Goal: Task Accomplishment & Management: Manage account settings

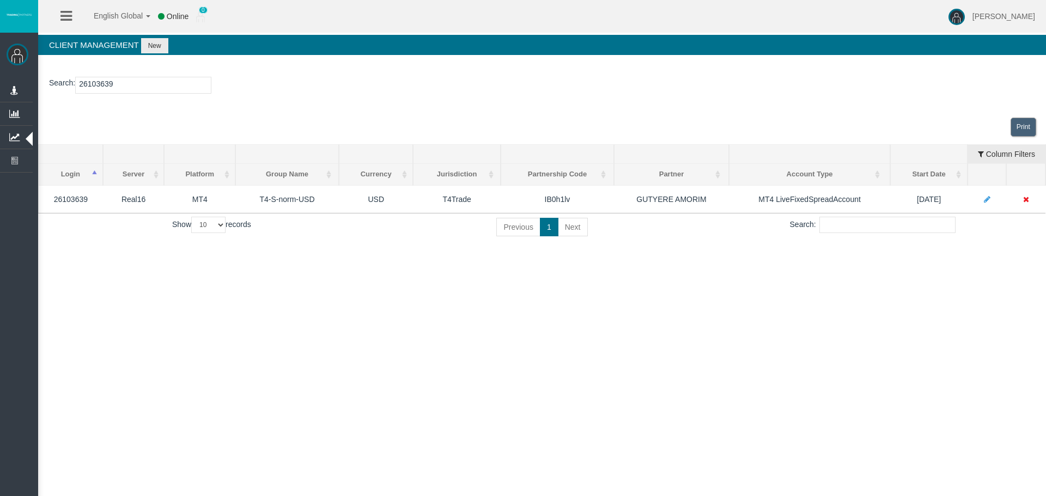
click at [0, 0] on span "Manage Partners" at bounding box center [0, 0] width 0 height 0
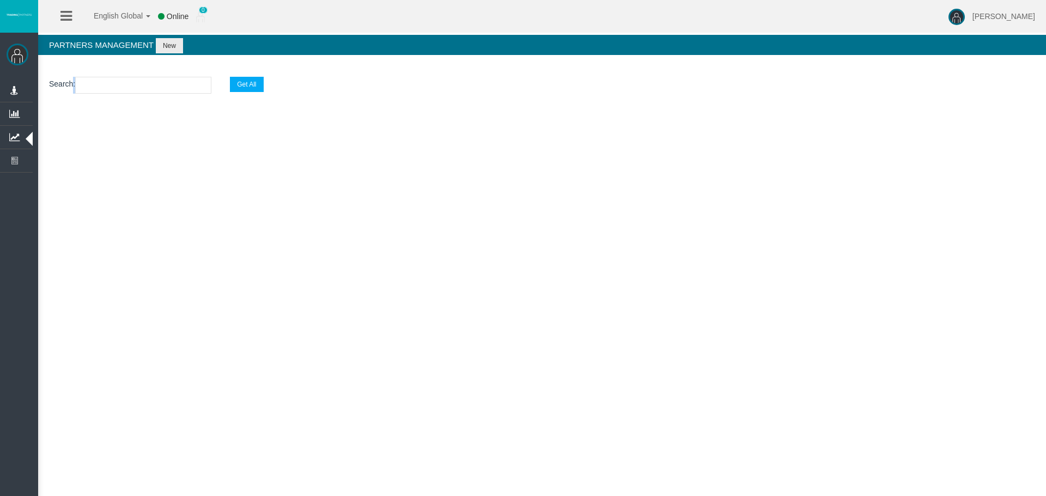
drag, startPoint x: 114, startPoint y: 96, endPoint x: 110, endPoint y: 88, distance: 9.3
click at [111, 88] on section "Search : Get All" at bounding box center [542, 88] width 1008 height 44
click at [110, 88] on input "text" at bounding box center [143, 85] width 136 height 17
paste input "IBr7o2e"
type input "IBr7o2e"
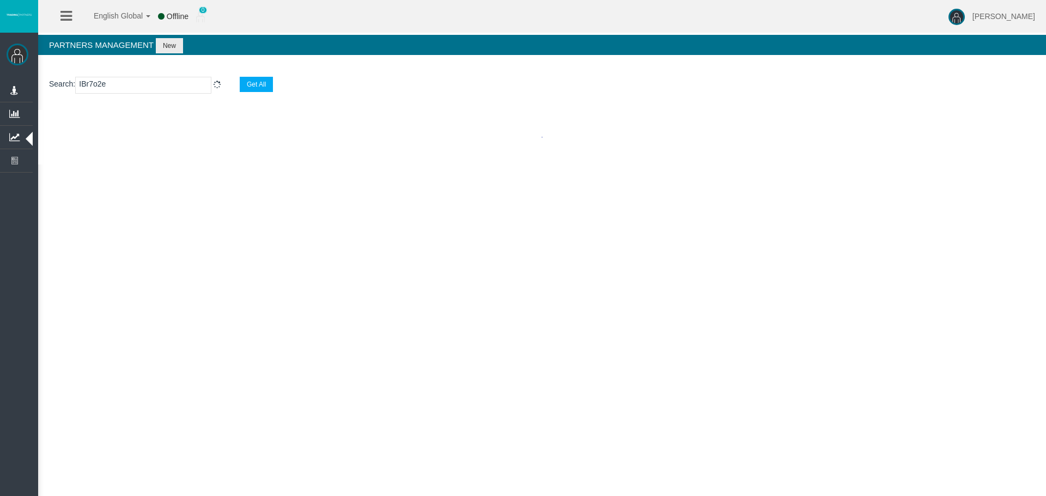
select select "25"
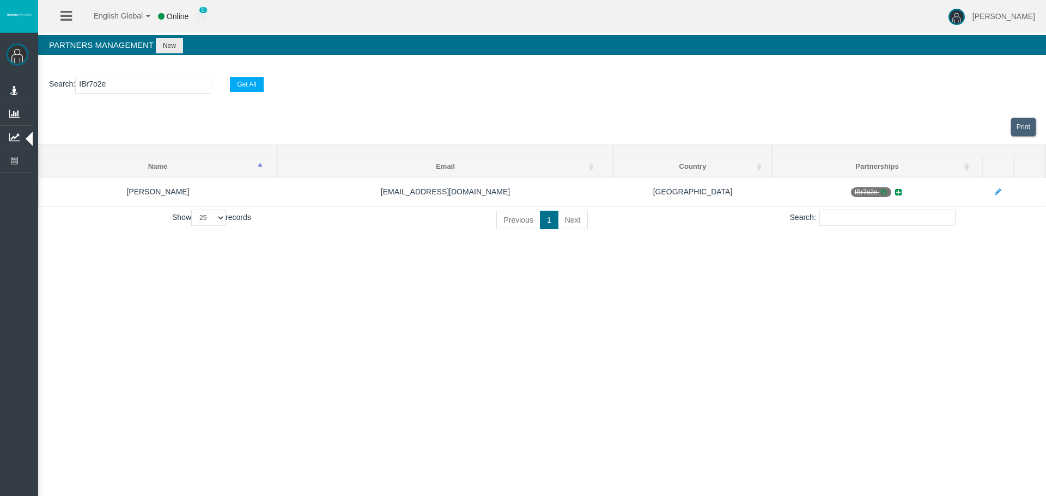
type input "IBr7o2e"
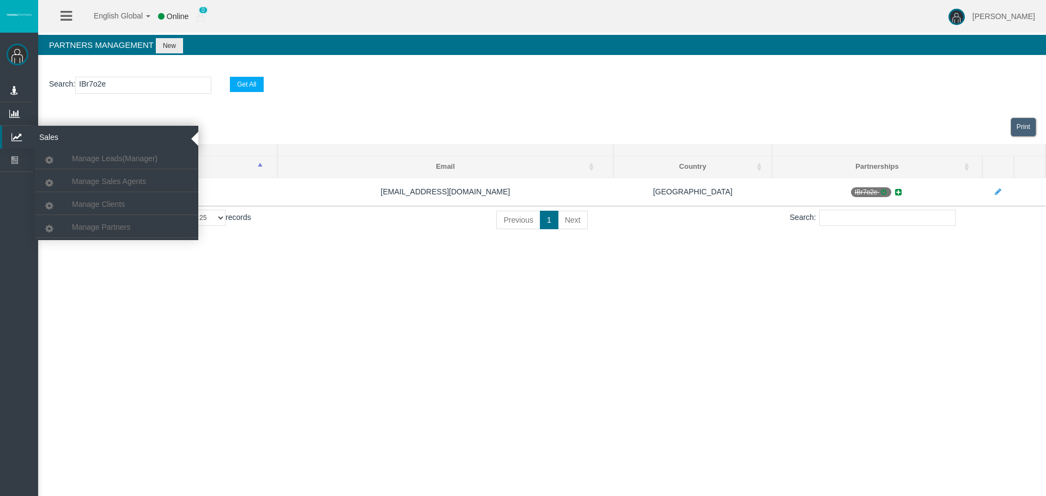
click at [22, 131] on icon at bounding box center [16, 137] width 29 height 23
click at [83, 203] on span "Manage Clients" at bounding box center [98, 204] width 53 height 9
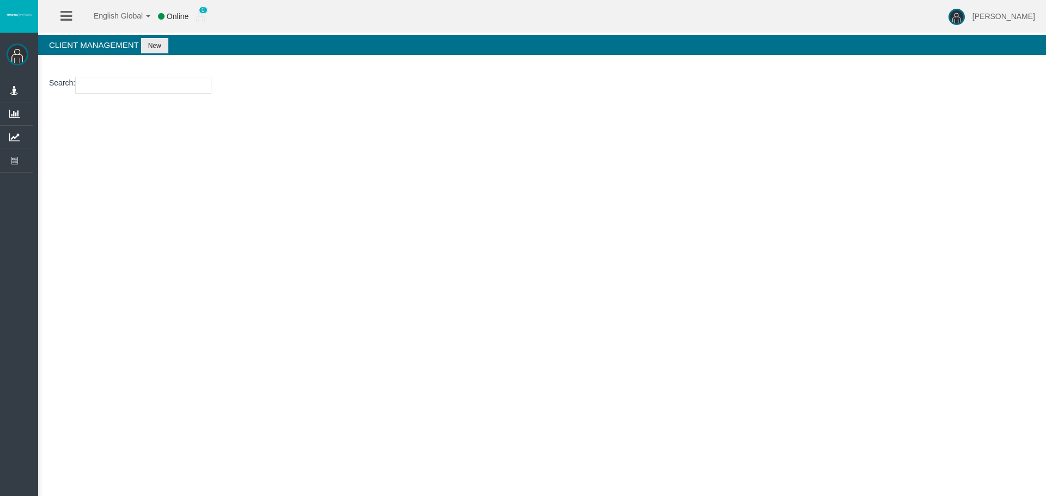
click at [117, 86] on input "number" at bounding box center [143, 85] width 136 height 17
paste input "15174195"
type input "15174195"
click at [165, 40] on button "New" at bounding box center [154, 45] width 27 height 15
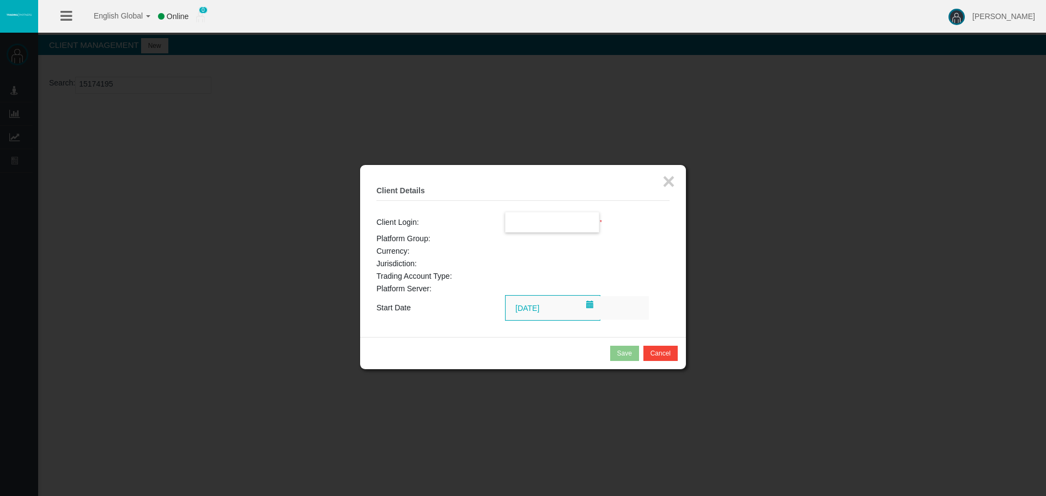
click at [514, 220] on input "text" at bounding box center [552, 222] width 94 height 20
paste input "15174195"
click at [537, 242] on span "15174195" at bounding box center [528, 241] width 34 height 9
type input "15174195"
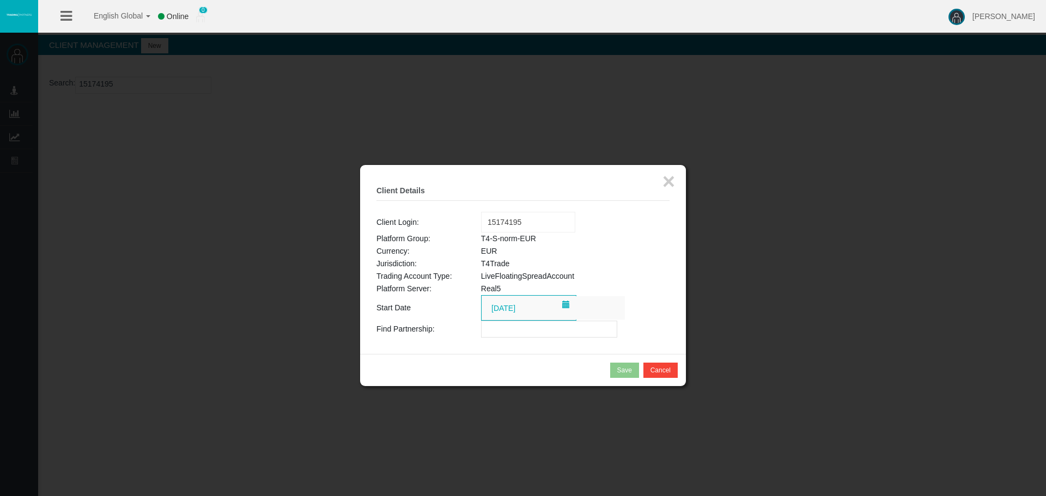
click at [499, 334] on input "text" at bounding box center [549, 329] width 136 height 17
paste input "IBhjgx4"
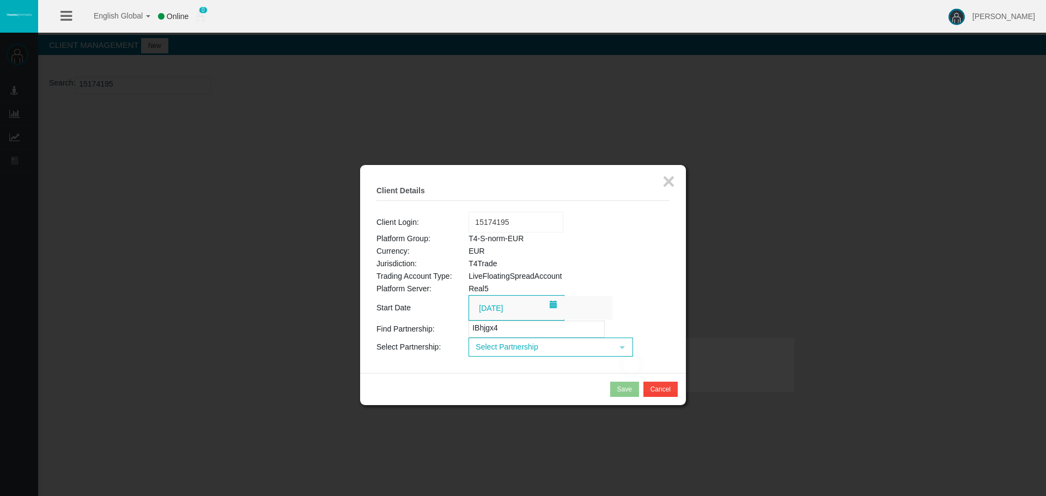
type input "IBhjgx4"
click at [514, 346] on span "Select Partnership" at bounding box center [540, 347] width 143 height 17
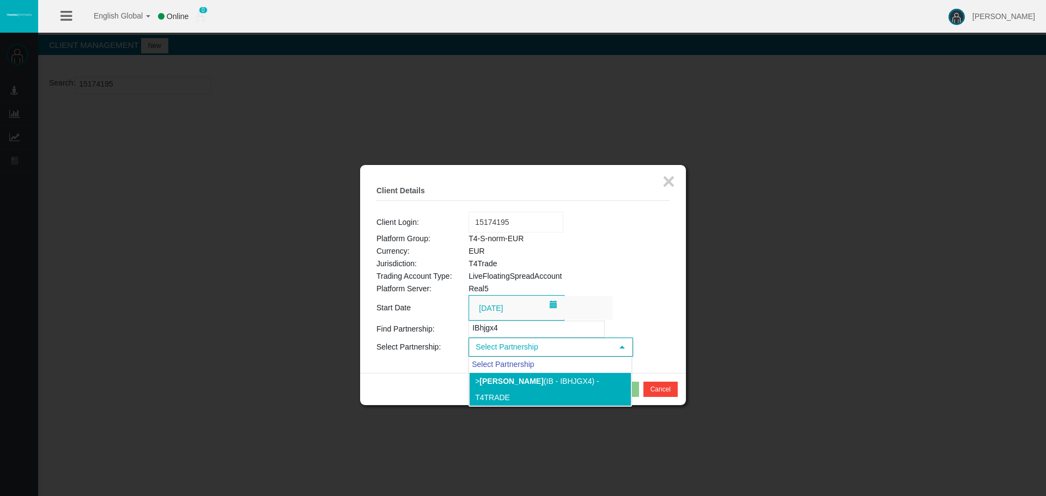
click at [515, 388] on li "> [PERSON_NAME] (IB - IBhjgx4) - T4Trade" at bounding box center [550, 390] width 162 height 34
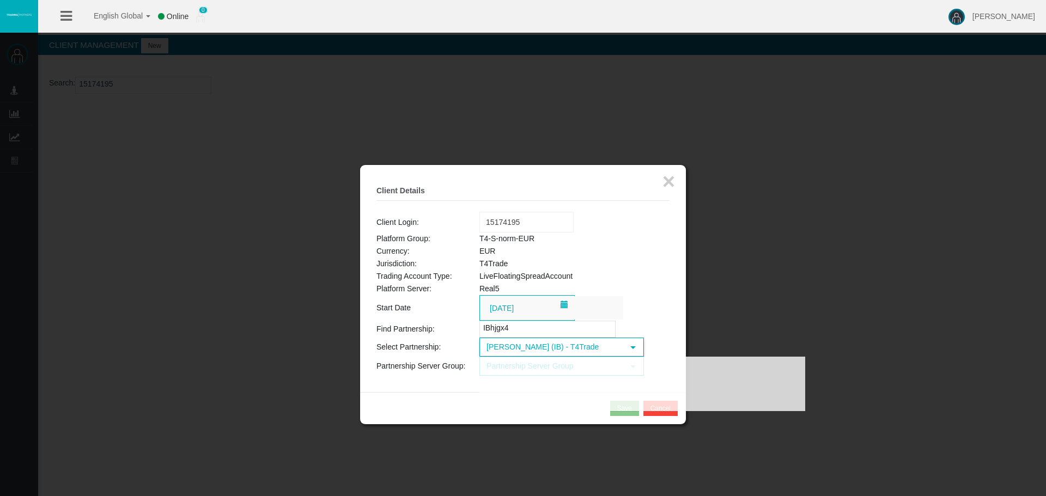
click at [517, 370] on div at bounding box center [642, 384] width 326 height 54
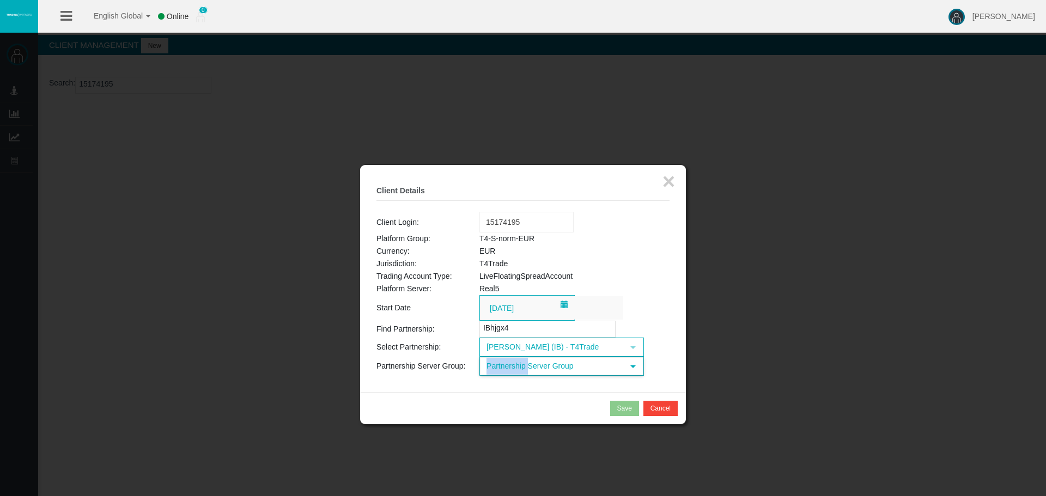
click at [517, 369] on span "Partnership Server Group" at bounding box center [551, 366] width 143 height 17
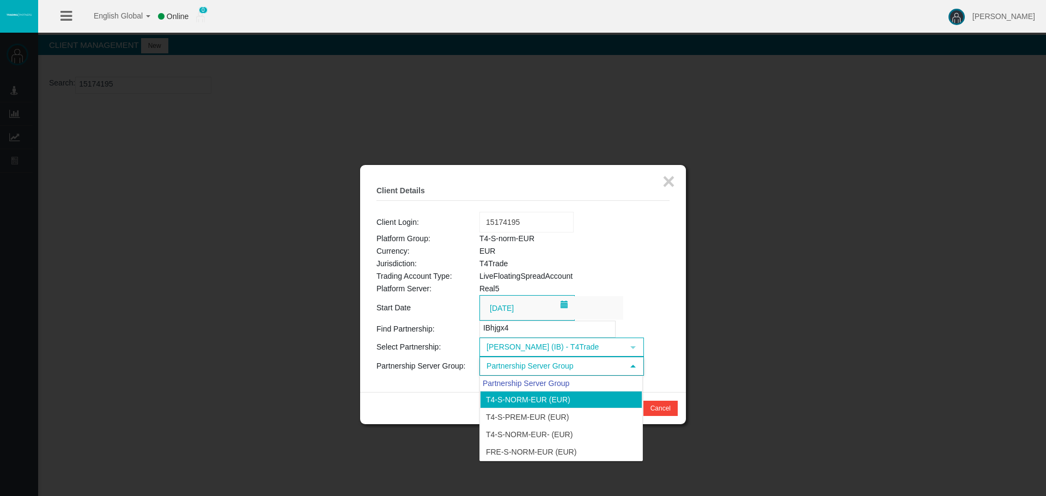
click at [527, 404] on li "T4-S-norm-EUR (EUR)" at bounding box center [561, 399] width 162 height 17
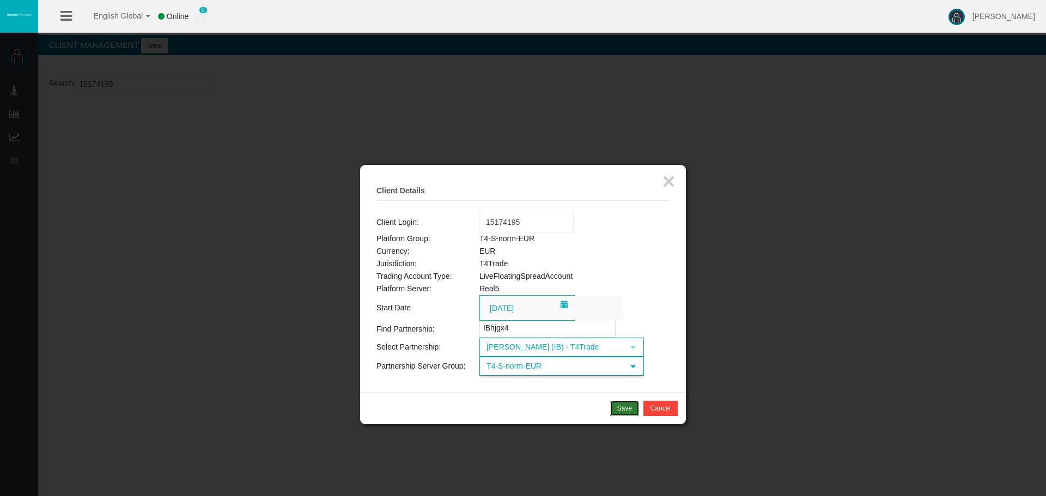
click at [627, 405] on div "Save" at bounding box center [624, 409] width 15 height 10
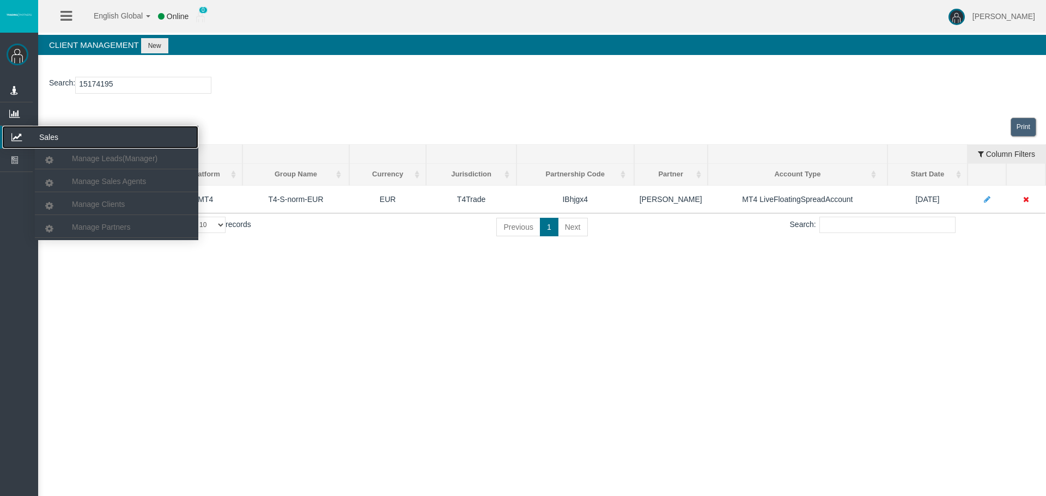
click at [14, 134] on icon at bounding box center [16, 137] width 29 height 23
click at [87, 230] on span "Manage Partners" at bounding box center [101, 227] width 58 height 9
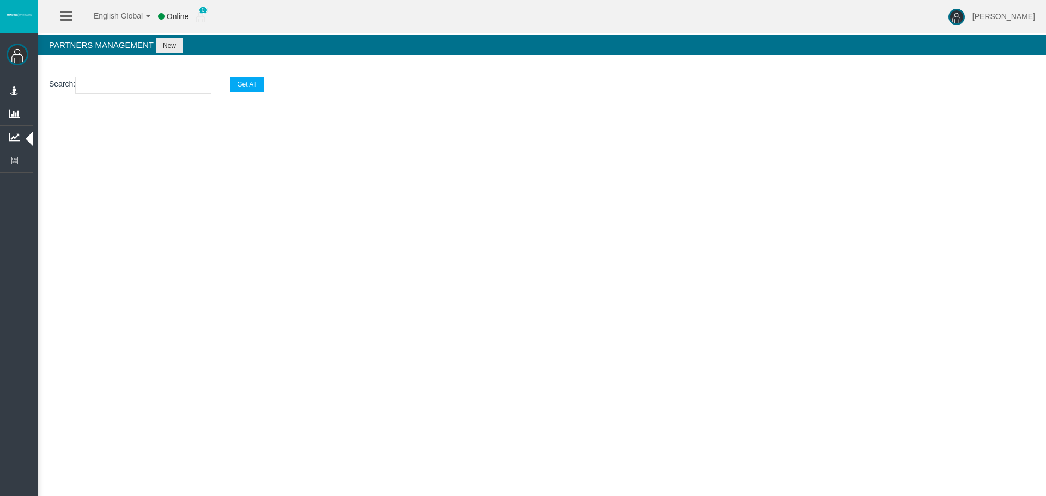
click at [117, 84] on input "text" at bounding box center [143, 85] width 136 height 17
paste input "IBr7o2e"
type input "IBr7o2e"
select select "25"
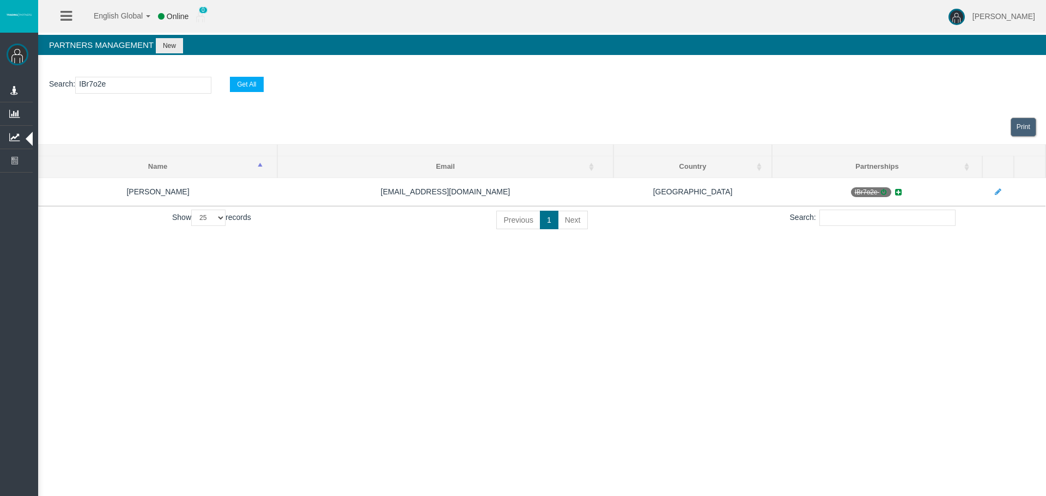
click at [100, 83] on input "IBr7o2e" at bounding box center [143, 85] width 136 height 17
paste input "tacg6"
type input "IBtacg6"
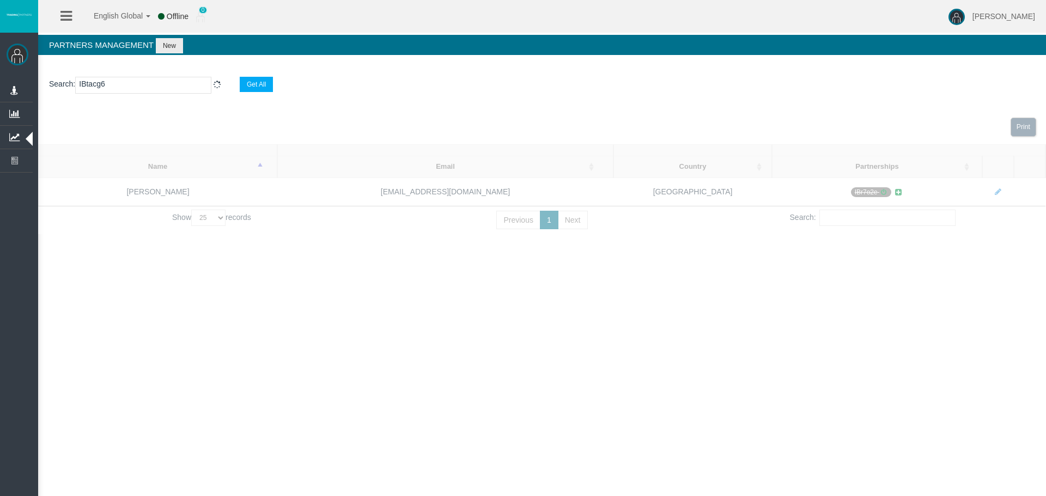
select select "25"
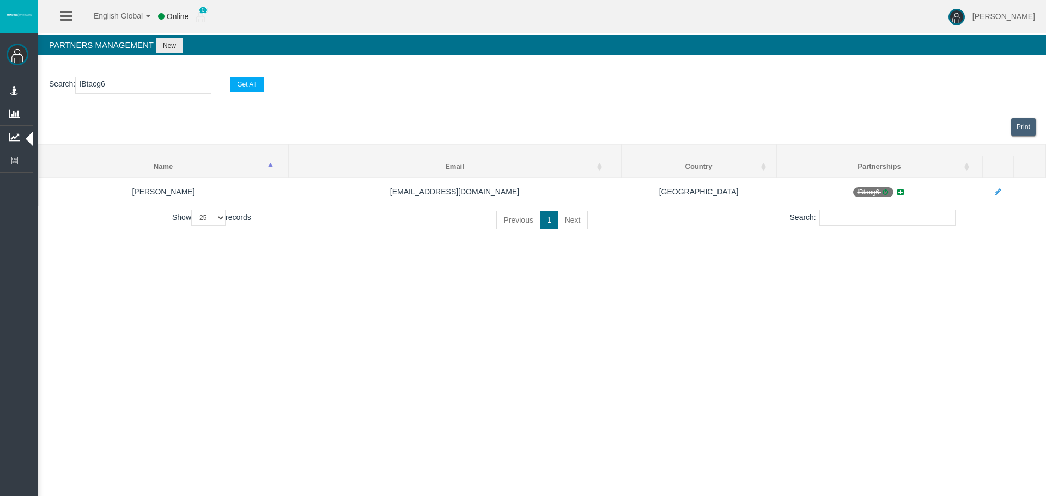
type input "IBtacg6"
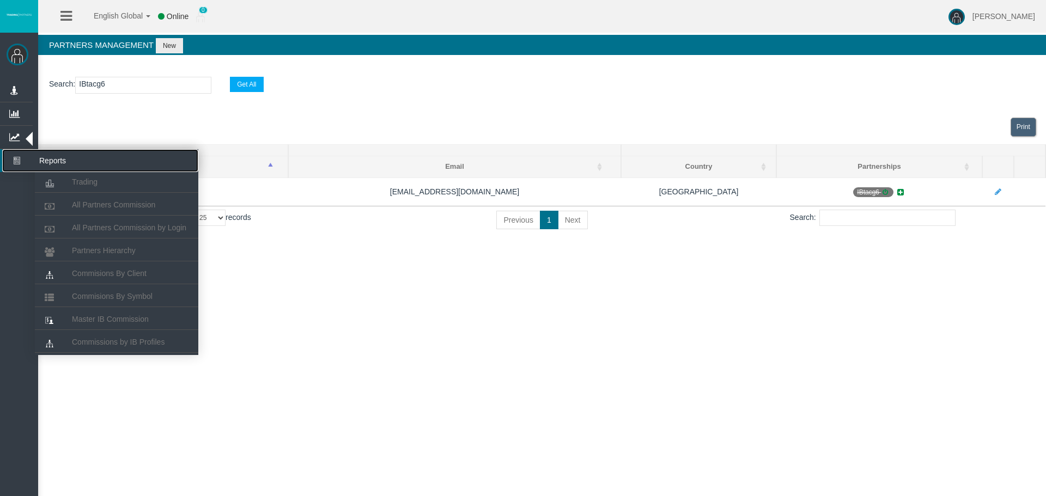
click at [27, 166] on icon at bounding box center [16, 160] width 29 height 23
click at [95, 208] on span "All Partners Commission" at bounding box center [113, 204] width 83 height 9
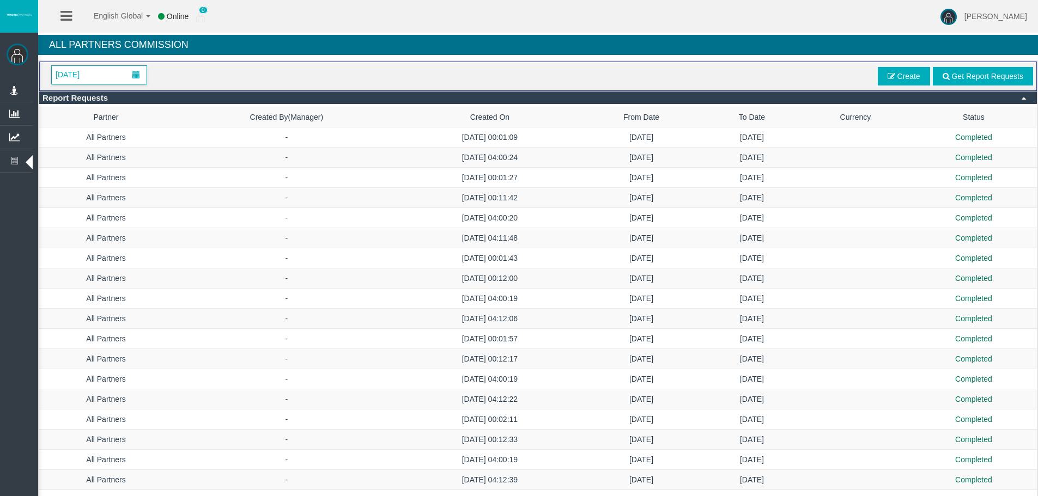
click at [138, 82] on span at bounding box center [136, 74] width 20 height 17
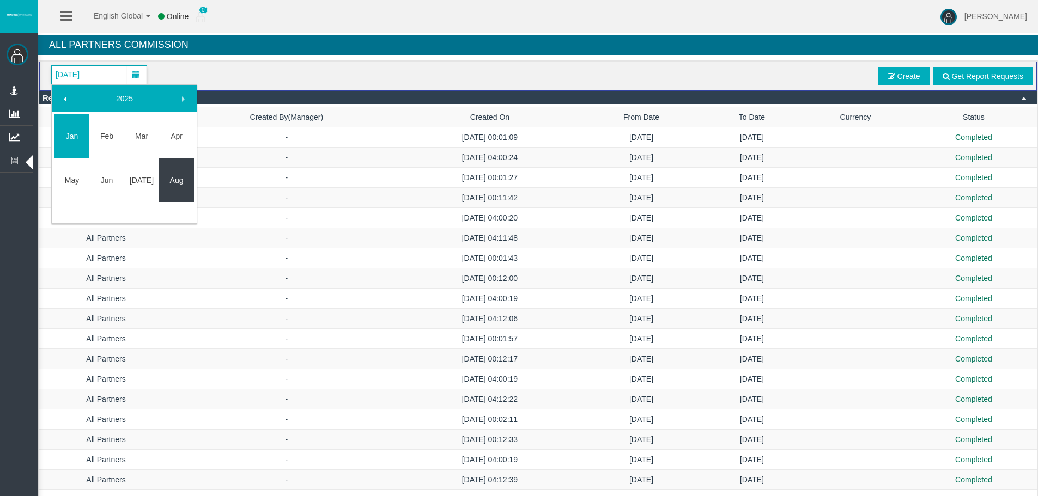
click at [190, 182] on link "Aug" at bounding box center [176, 180] width 35 height 20
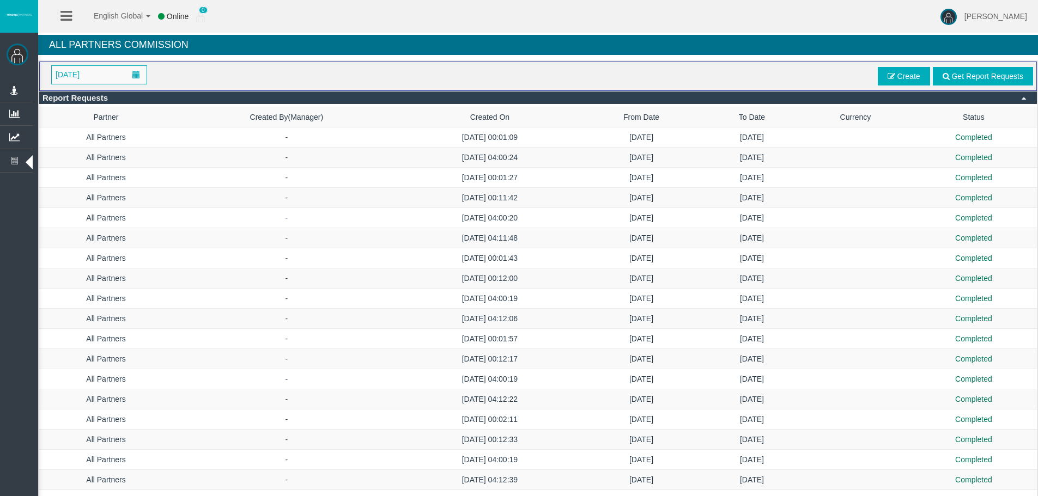
click at [961, 74] on span "Get Report Requests" at bounding box center [987, 76] width 72 height 9
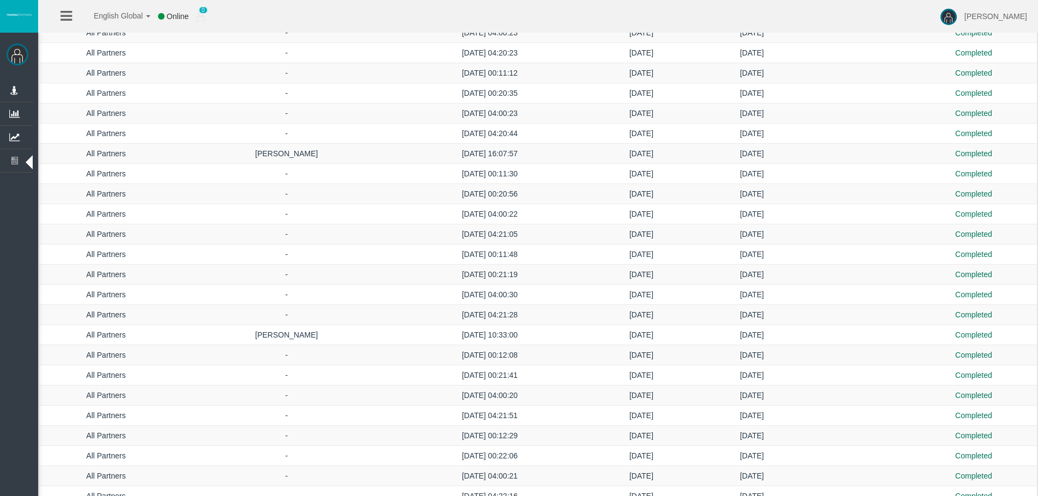
scroll to position [1984, 0]
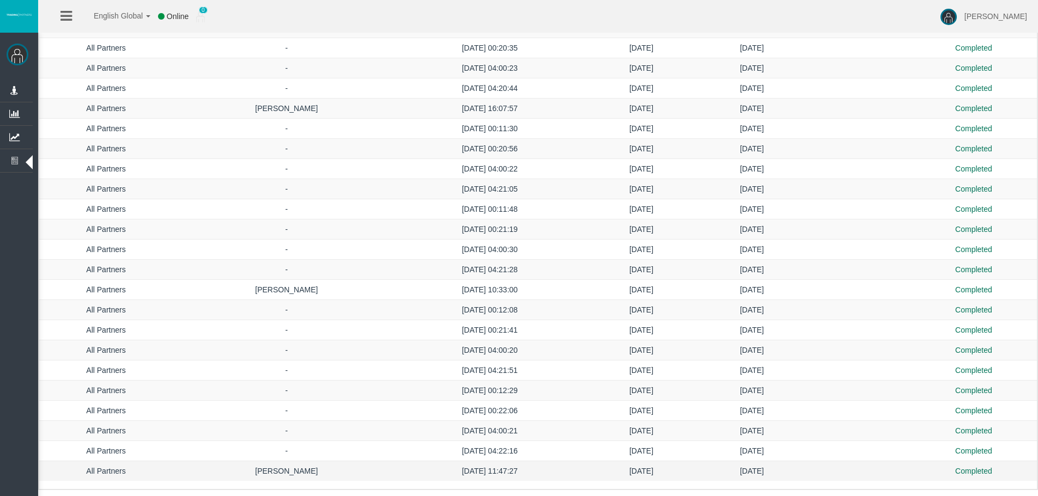
click at [524, 474] on td "[DATE] 11:47:27" at bounding box center [489, 471] width 179 height 20
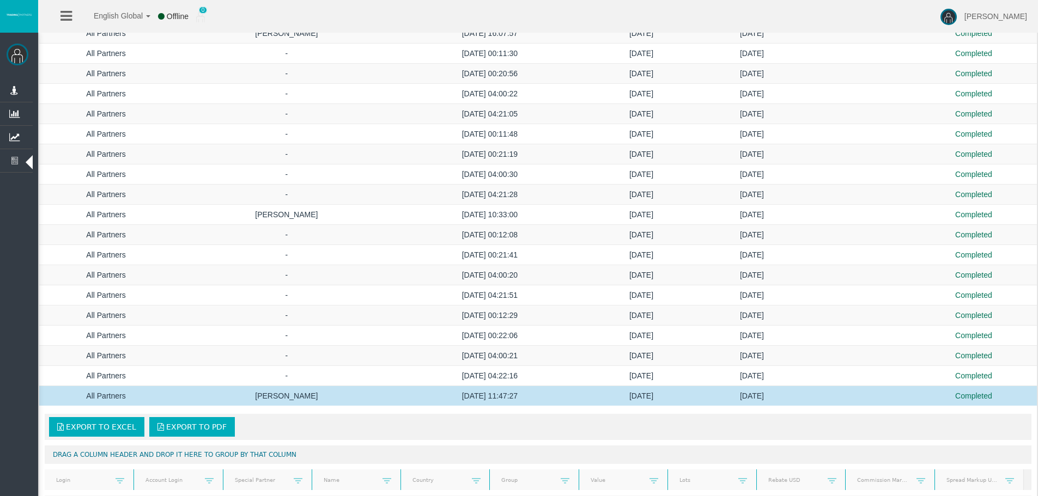
scroll to position [2155, 0]
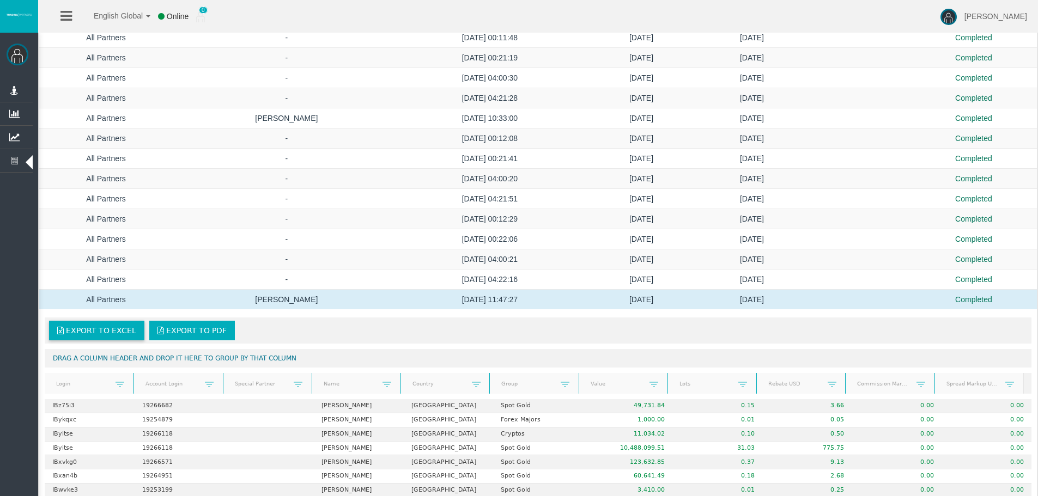
click at [137, 332] on link "Export to Excel" at bounding box center [96, 331] width 95 height 20
